Goal: Information Seeking & Learning: Learn about a topic

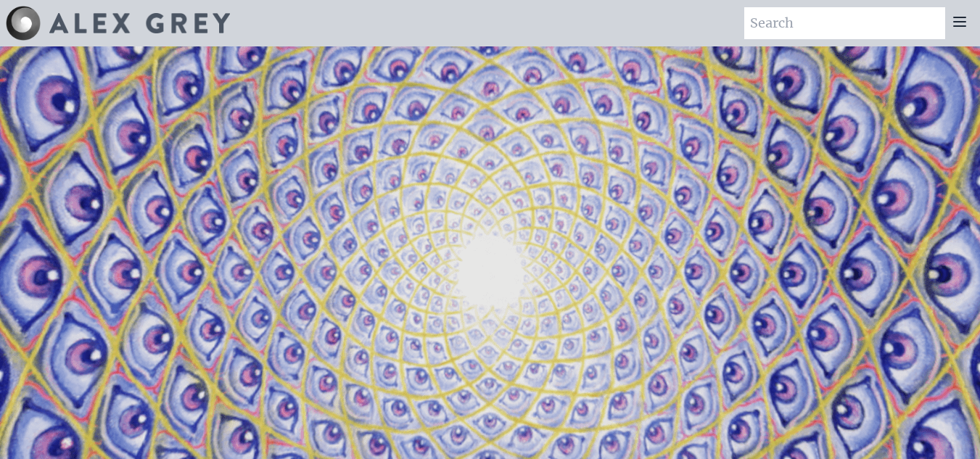
click at [961, 22] on icon at bounding box center [960, 21] width 12 height 9
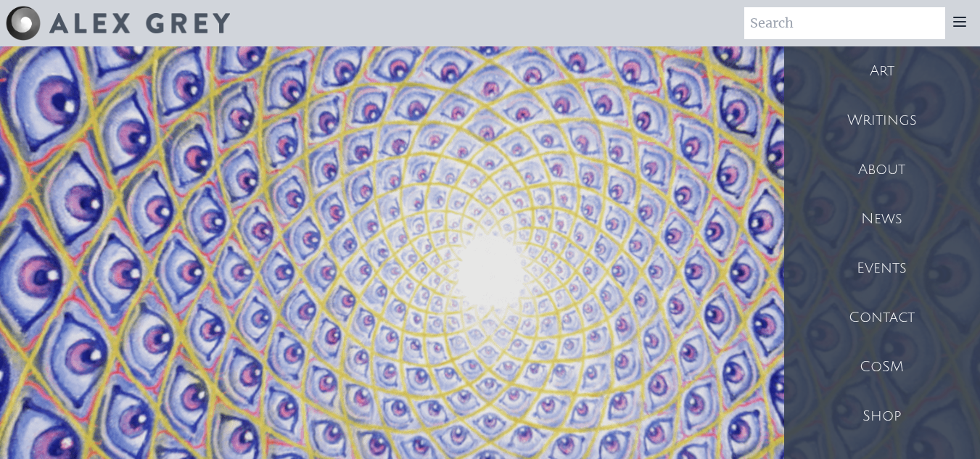
click at [873, 123] on div "Writings" at bounding box center [882, 120] width 196 height 49
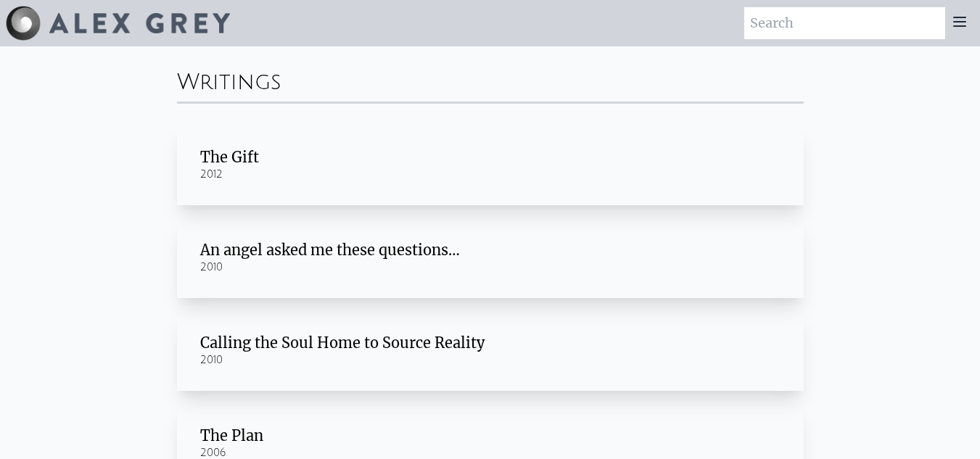
click at [960, 21] on icon at bounding box center [960, 21] width 12 height 9
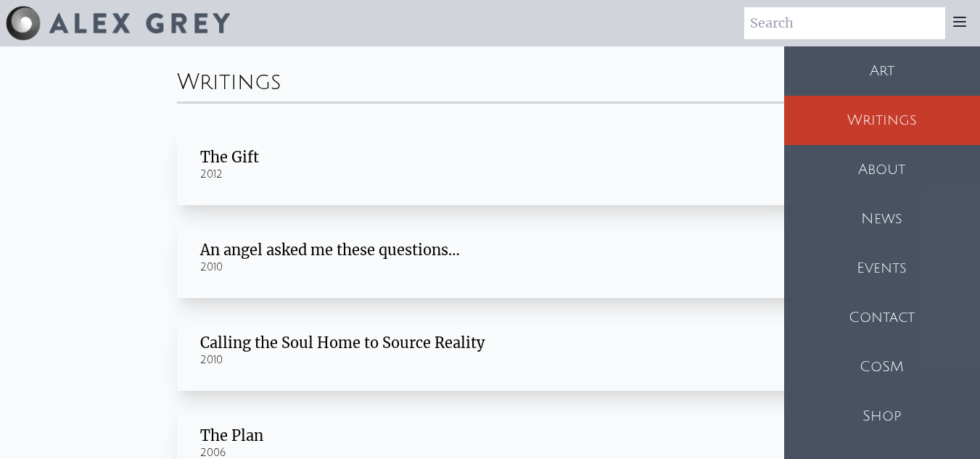
click at [890, 51] on div "Art" at bounding box center [882, 70] width 196 height 49
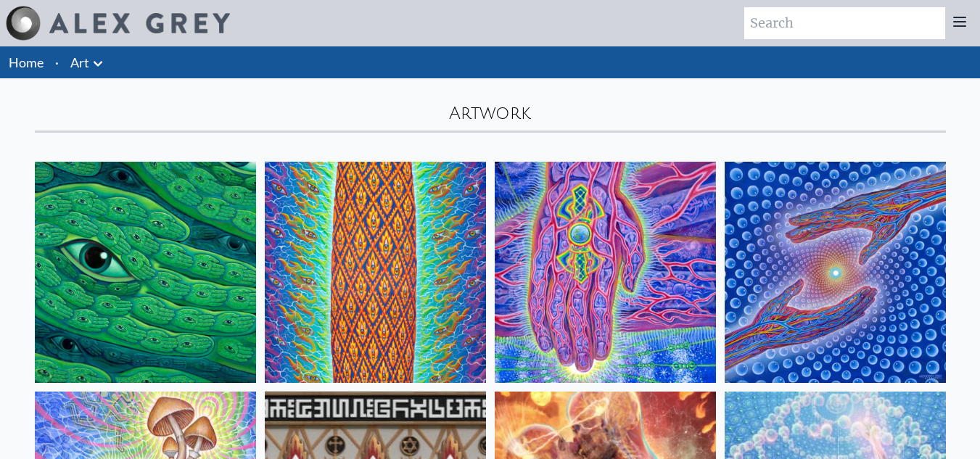
click at [957, 9] on div at bounding box center [959, 23] width 29 height 32
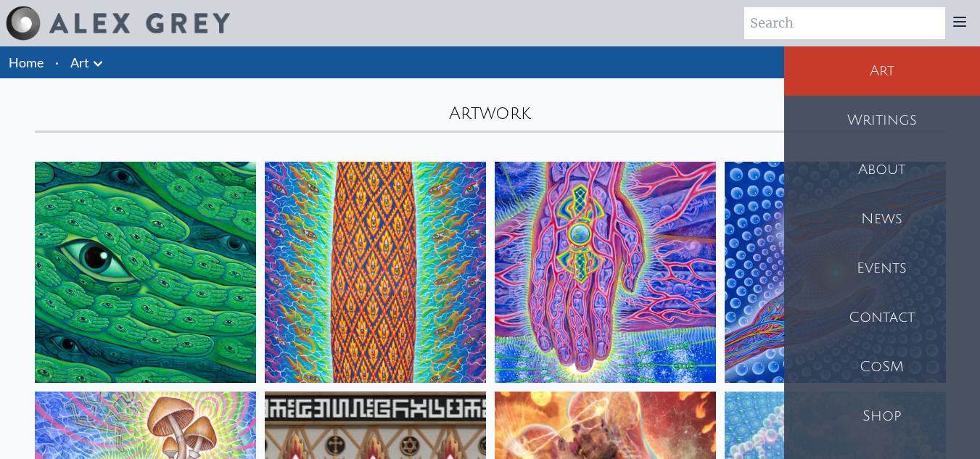
click at [899, 75] on div "Art" at bounding box center [882, 70] width 196 height 49
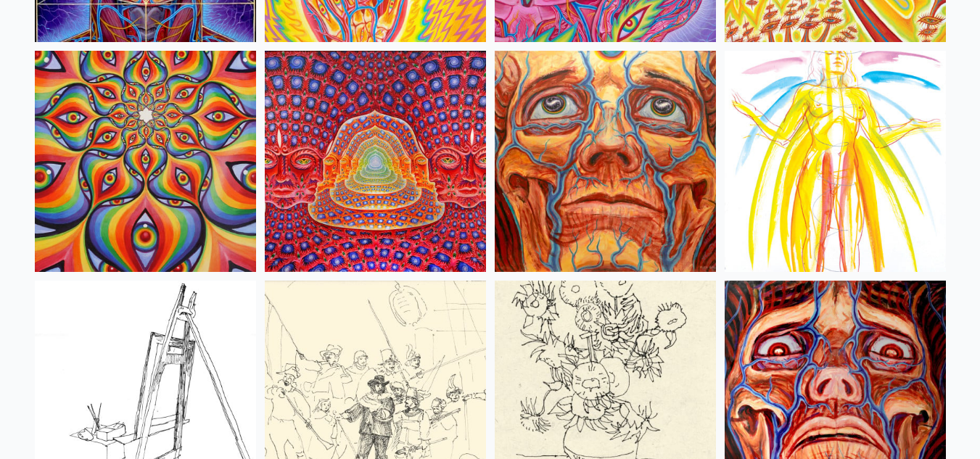
scroll to position [6530, 0]
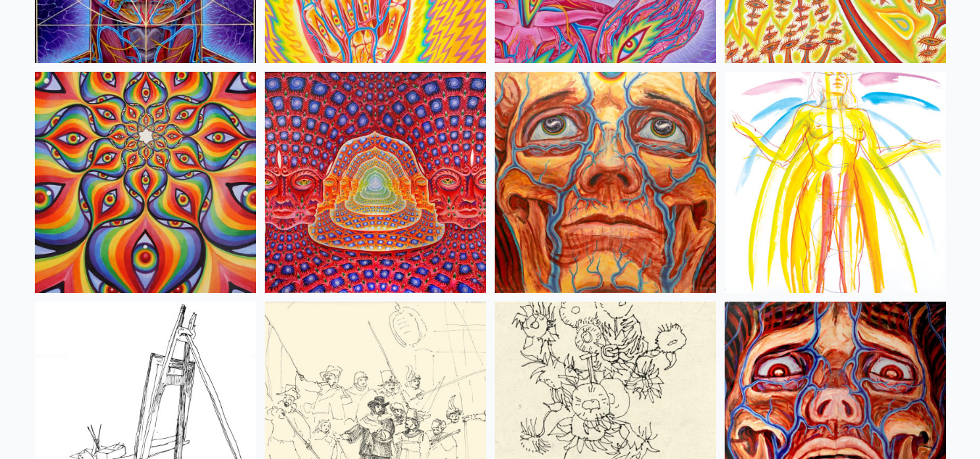
click at [157, 205] on img at bounding box center [145, 182] width 221 height 221
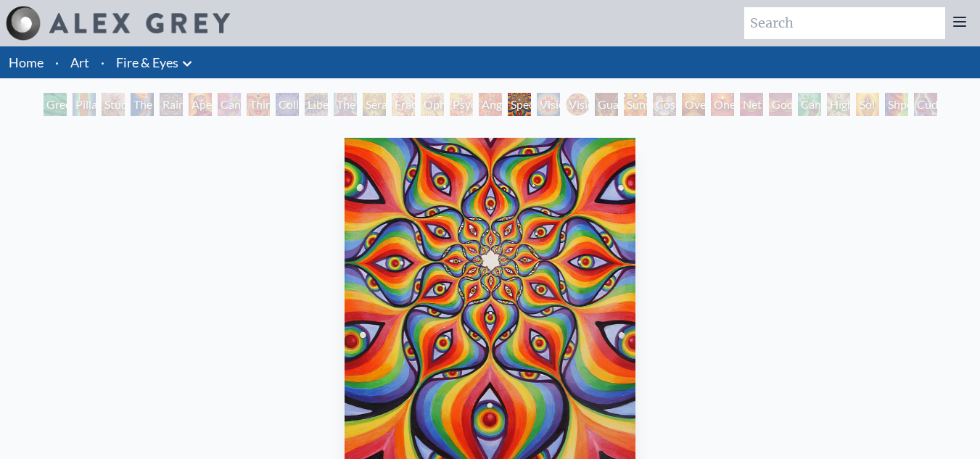
click at [543, 240] on img "17 / 31" at bounding box center [490, 321] width 290 height 367
